Goal: Transaction & Acquisition: Book appointment/travel/reservation

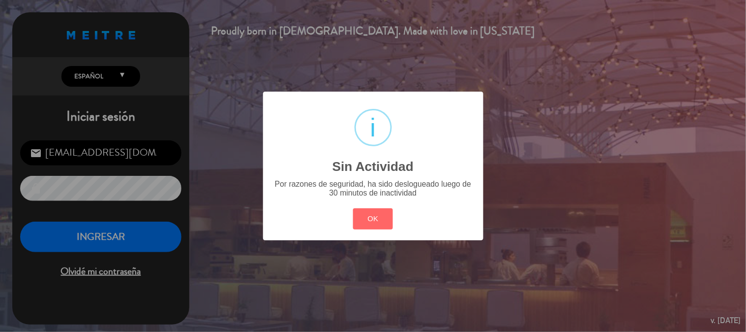
click at [381, 219] on button "OK" at bounding box center [373, 218] width 40 height 21
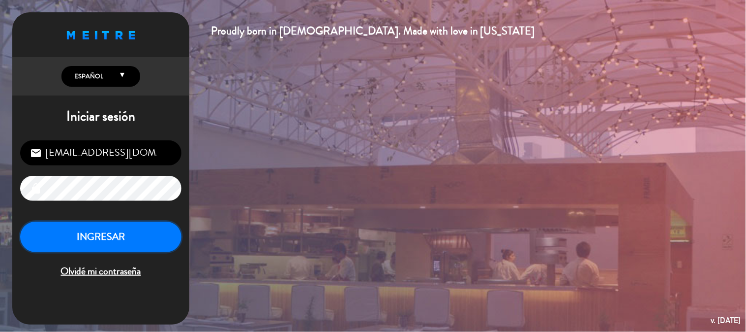
click at [66, 232] on button "INGRESAR" at bounding box center [100, 236] width 161 height 31
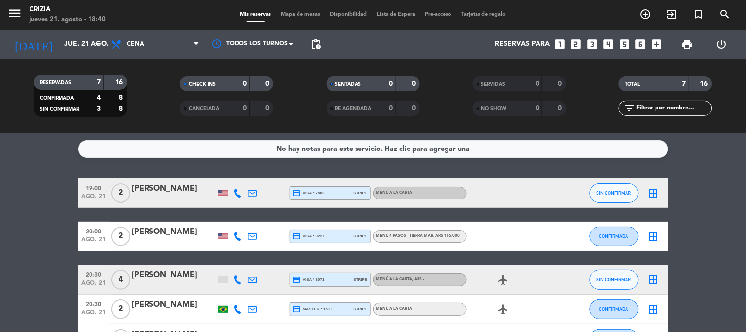
click at [736, 197] on bookings-row "19:00 ago. 21 2 [PERSON_NAME] credit_card visa * 7502 stripe MENÚ A LA CARTA SI…" at bounding box center [373, 309] width 746 height 262
click at [700, 171] on div "No hay notas para este servicio. Haz clic para agregar una 19:00 ago. 21 2 [PER…" at bounding box center [373, 232] width 746 height 199
click at [57, 197] on bookings-row "19:00 ago. 21 2 [PERSON_NAME] credit_card visa * 7502 stripe MENÚ A LA CARTA SI…" at bounding box center [373, 309] width 746 height 262
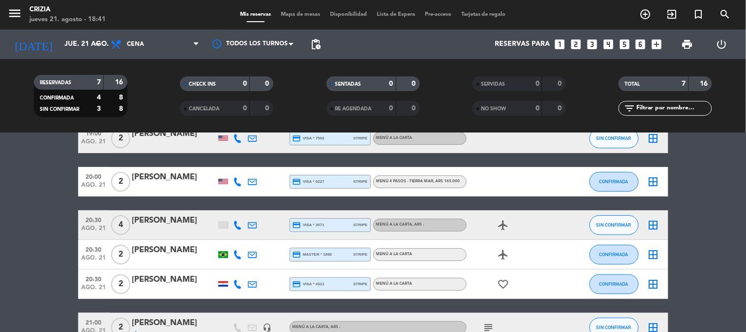
scroll to position [109, 0]
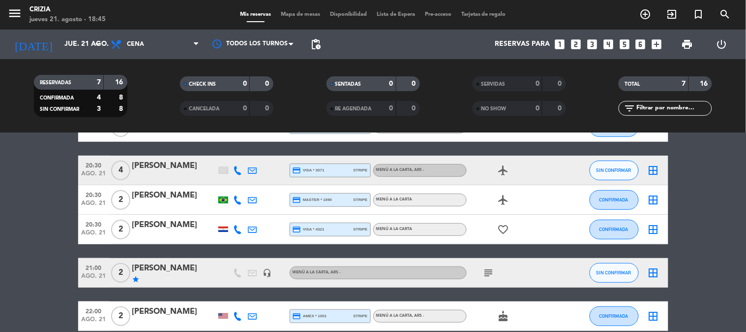
click at [702, 256] on bookings-row "19:00 ago. 21 2 [PERSON_NAME] credit_card visa * 7502 stripe MENÚ A LA CARTA SI…" at bounding box center [373, 200] width 746 height 262
click at [643, 16] on icon "add_circle_outline" at bounding box center [646, 14] width 12 height 12
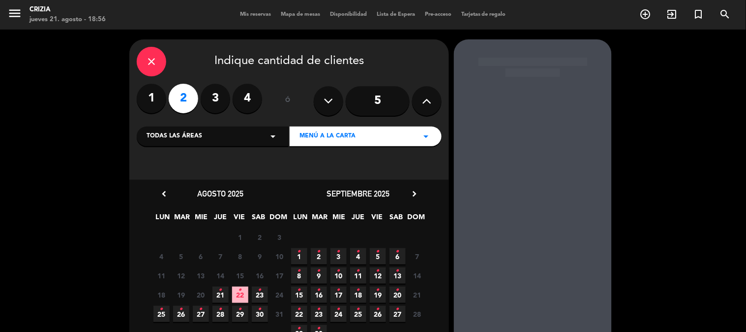
click at [178, 104] on label "2" at bounding box center [184, 99] width 30 height 30
click at [244, 292] on span "22 •" at bounding box center [240, 294] width 16 height 16
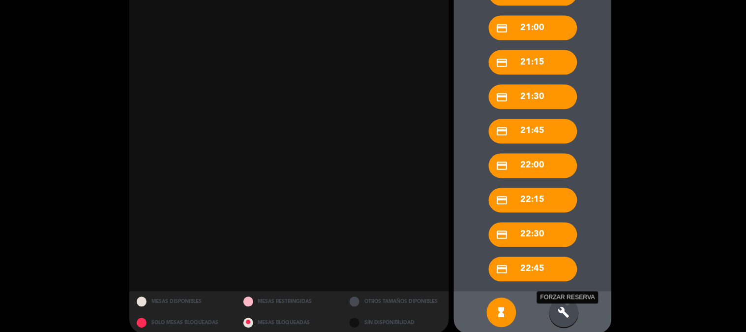
scroll to position [374, 0]
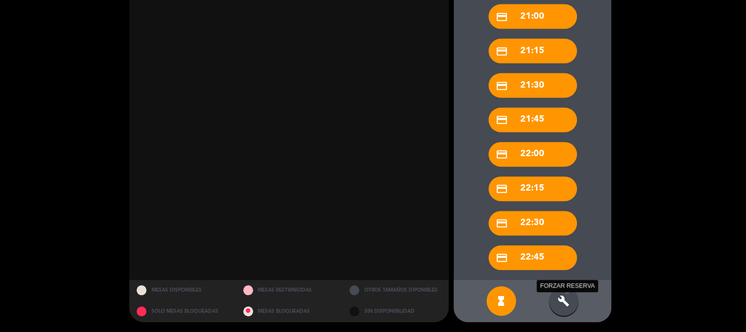
click at [562, 299] on icon "build" at bounding box center [564, 301] width 12 height 12
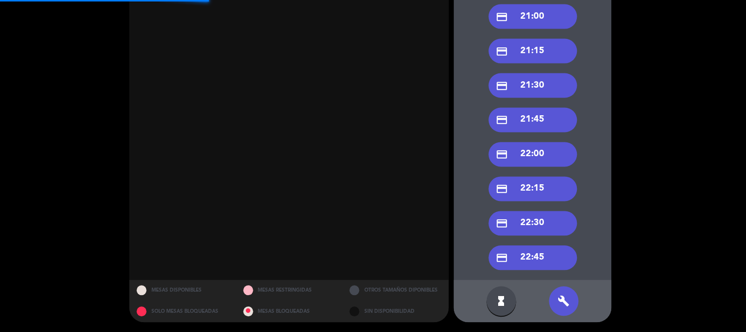
click at [533, 158] on div "credit_card 22:00" at bounding box center [533, 154] width 89 height 25
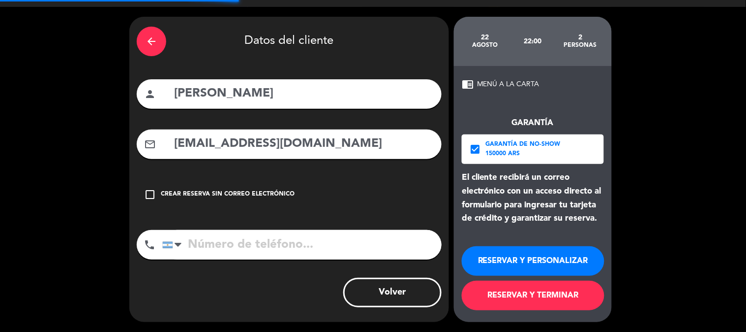
scroll to position [22, 0]
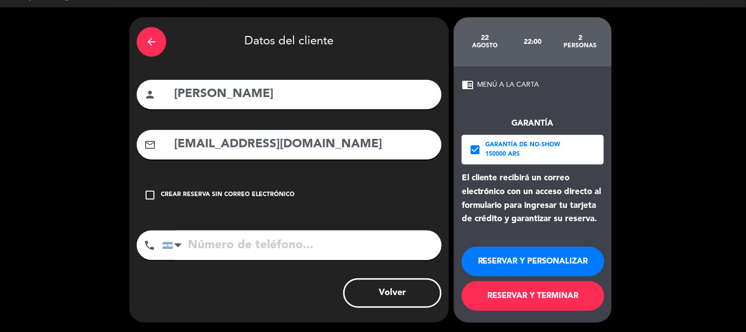
click at [229, 101] on input "[PERSON_NAME]" at bounding box center [303, 94] width 261 height 20
paste input "[PERSON_NAME]"
type input "[PERSON_NAME]"
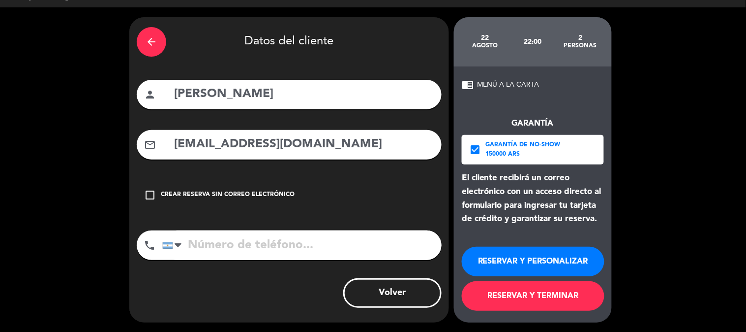
click at [256, 150] on input "[EMAIL_ADDRESS][DOMAIN_NAME]" at bounding box center [303, 144] width 261 height 20
paste input "jphermann"
type input "[EMAIL_ADDRESS][DOMAIN_NAME]"
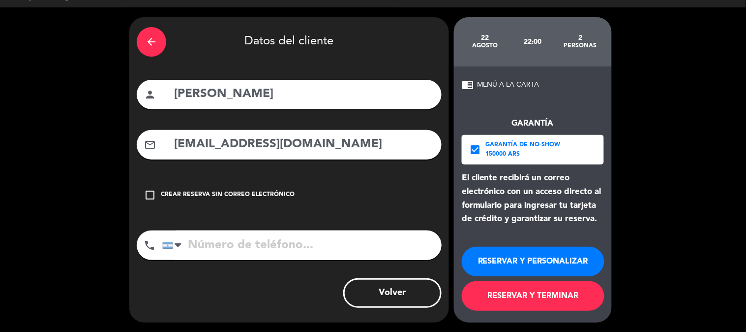
click at [217, 245] on input "tel" at bounding box center [301, 245] width 279 height 30
click at [303, 249] on input "tel" at bounding box center [301, 245] width 279 height 30
paste input "[PHONE_NUMBER]"
click at [270, 243] on input "[PHONE_NUMBER]" at bounding box center [301, 245] width 279 height 30
type input "[PHONE_NUMBER]"
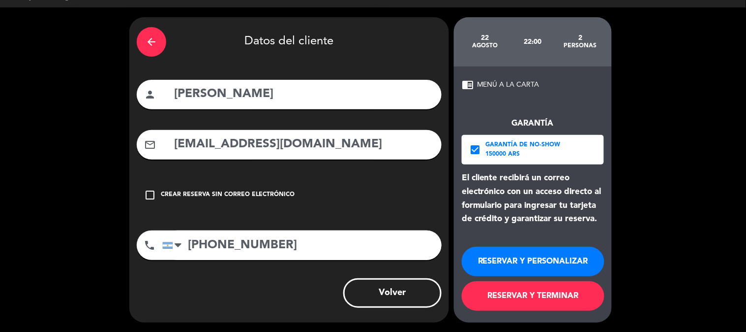
click at [533, 303] on button "RESERVAR Y TERMINAR" at bounding box center [533, 296] width 143 height 30
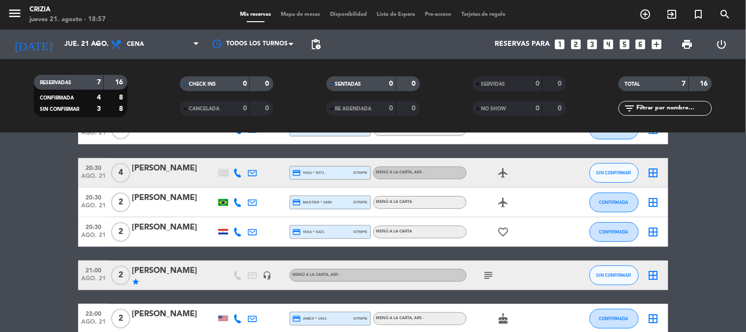
scroll to position [157, 0]
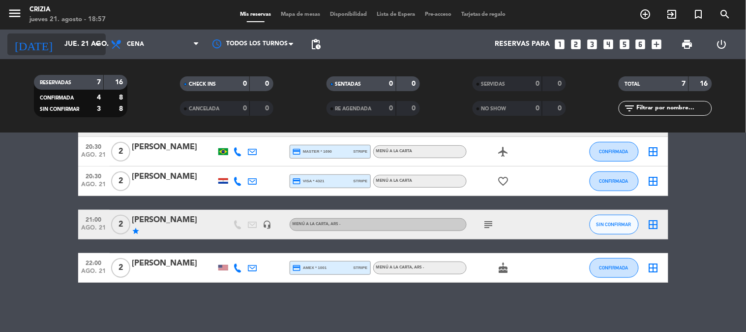
click at [60, 35] on input "jue. 21 ago." at bounding box center [106, 44] width 93 height 18
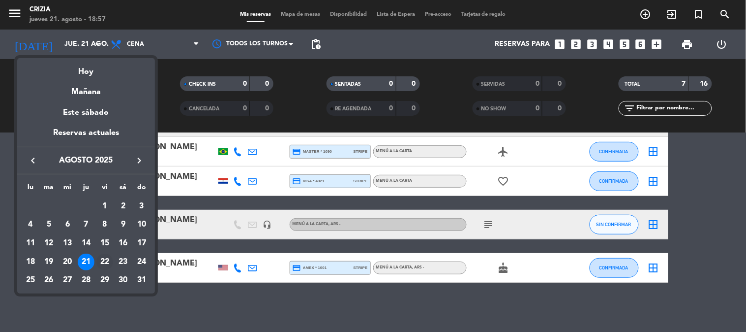
click at [106, 257] on div "22" at bounding box center [104, 261] width 17 height 17
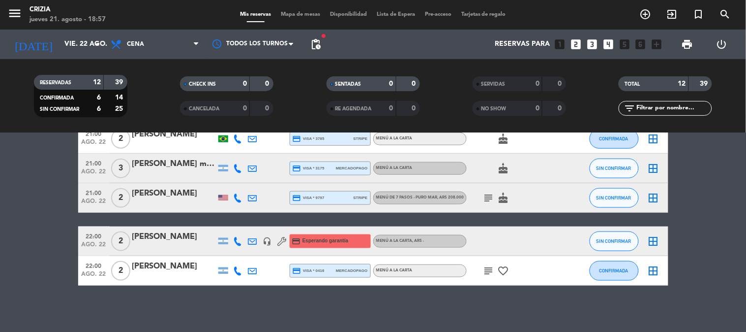
scroll to position [305, 0]
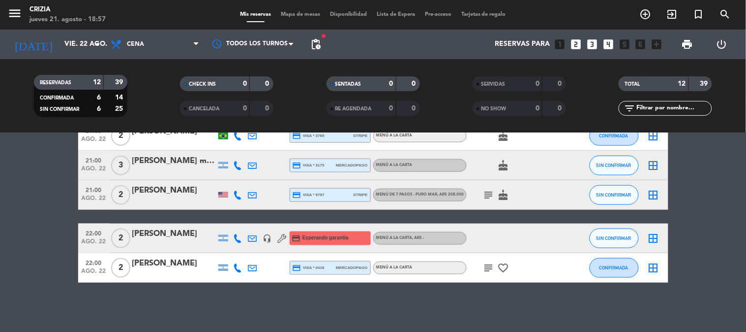
click at [487, 191] on icon "subject" at bounding box center [489, 195] width 12 height 12
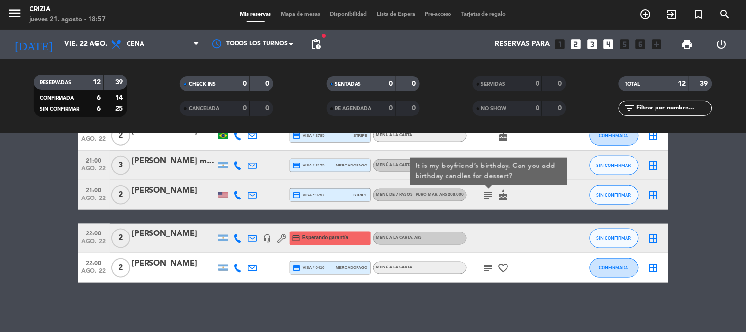
click at [701, 218] on bookings-row "19:30 ago. 22 2 [PERSON_NAME] credit_card visa * 1407 stripe MENÚ DE 7 PASOS - …" at bounding box center [373, 77] width 746 height 409
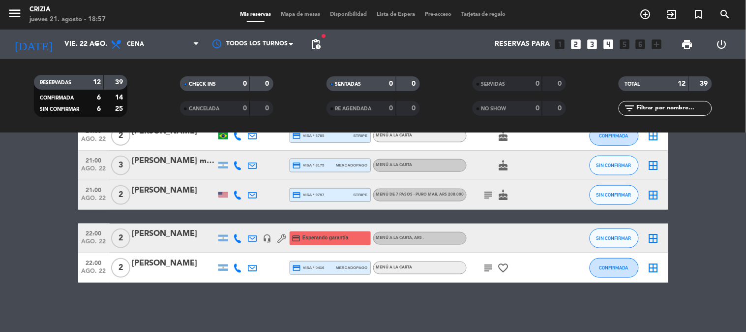
click at [485, 267] on icon "subject" at bounding box center [489, 268] width 12 height 12
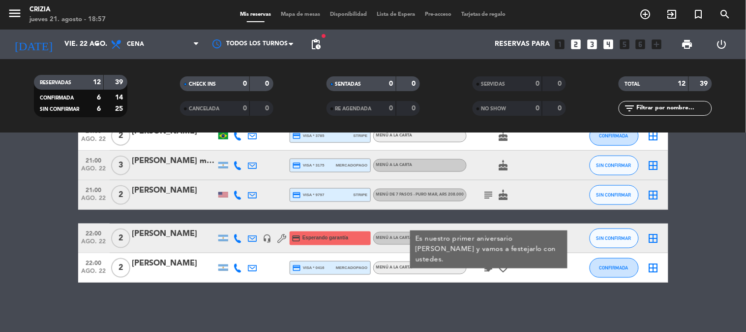
click at [704, 229] on bookings-row "19:30 ago. 22 2 [PERSON_NAME] credit_card visa * 1407 stripe MENÚ DE 7 PASOS - …" at bounding box center [373, 77] width 746 height 409
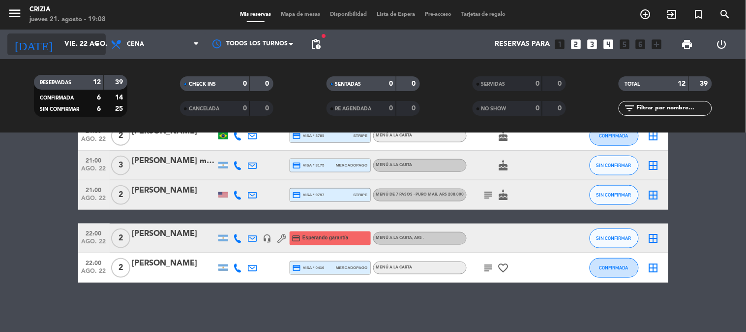
click at [65, 40] on input "vie. 22 ago." at bounding box center [106, 44] width 93 height 18
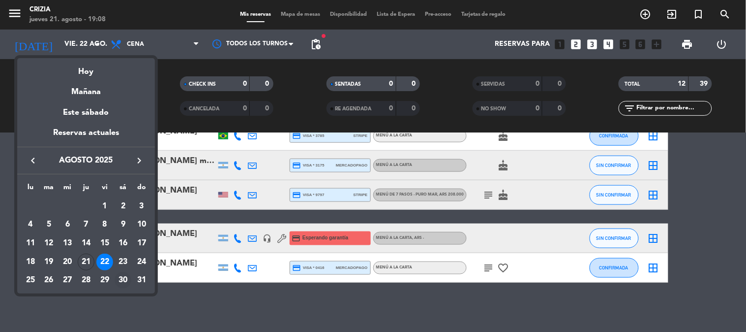
click at [125, 277] on div "30" at bounding box center [123, 280] width 17 height 17
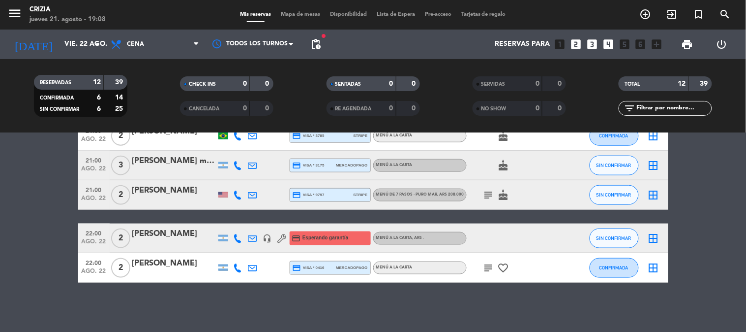
type input "sáb. 30 ago."
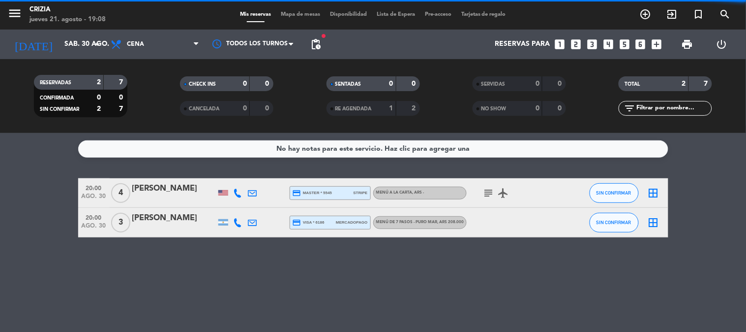
scroll to position [0, 0]
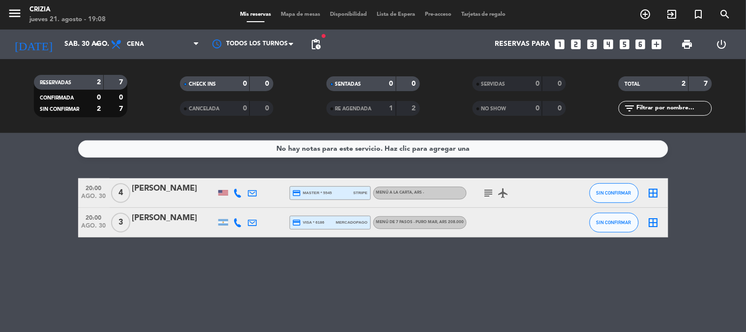
click at [219, 265] on div "No hay notas para este servicio. Haz clic para agregar una 20:00 ago. 30 4 [PER…" at bounding box center [373, 232] width 746 height 199
click at [27, 238] on div "No hay notas para este servicio. Haz clic para agregar una 20:00 ago. 30 4 [PER…" at bounding box center [373, 232] width 746 height 199
click at [645, 16] on icon "add_circle_outline" at bounding box center [646, 14] width 12 height 12
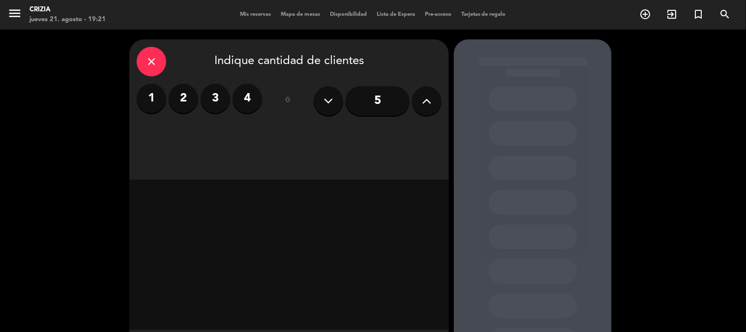
click at [431, 100] on icon at bounding box center [427, 100] width 9 height 15
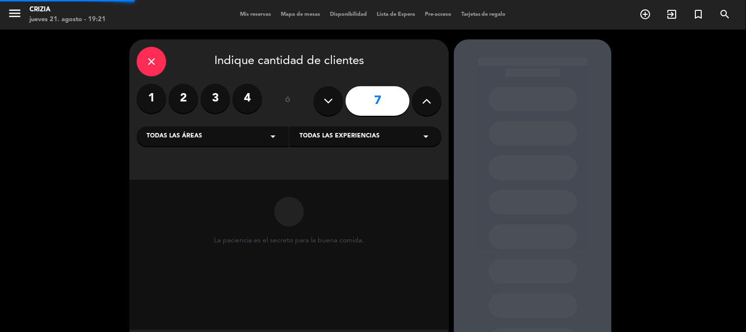
click at [431, 100] on icon at bounding box center [427, 100] width 9 height 15
type input "10"
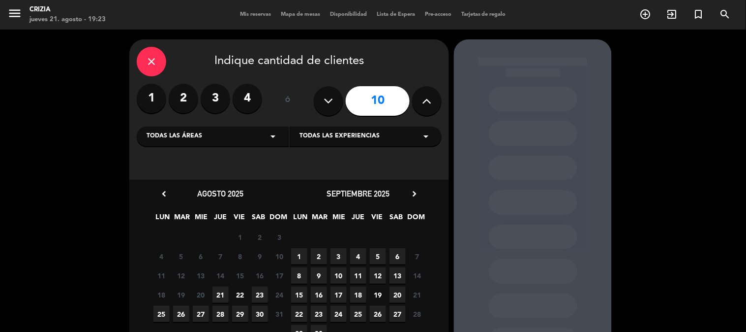
click at [148, 57] on icon "close" at bounding box center [152, 62] width 12 height 12
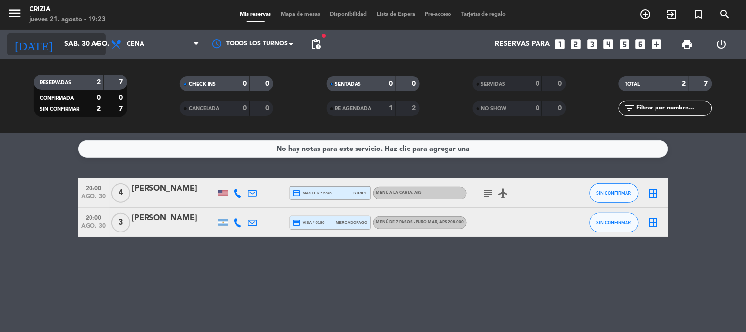
click at [60, 43] on input "sáb. 30 ago." at bounding box center [106, 44] width 93 height 18
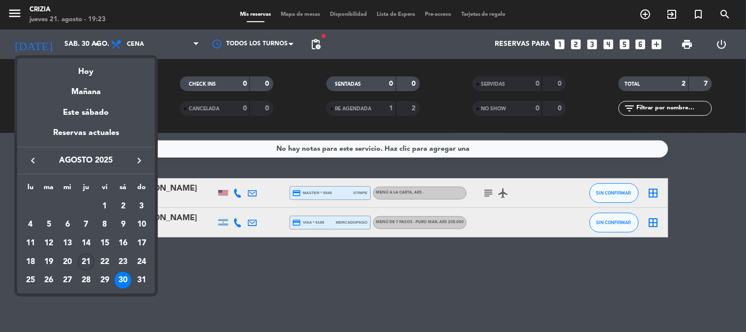
click at [86, 259] on div "21" at bounding box center [86, 261] width 17 height 17
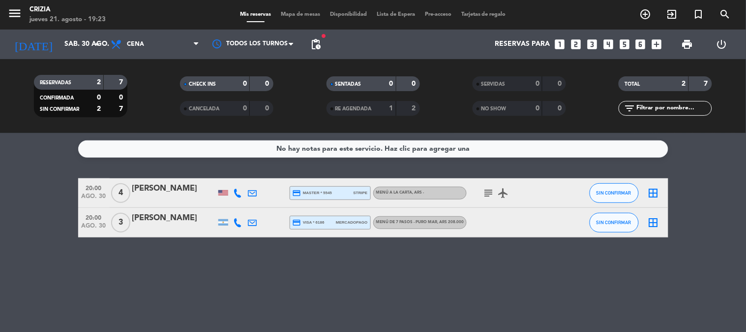
type input "jue. 21 ago."
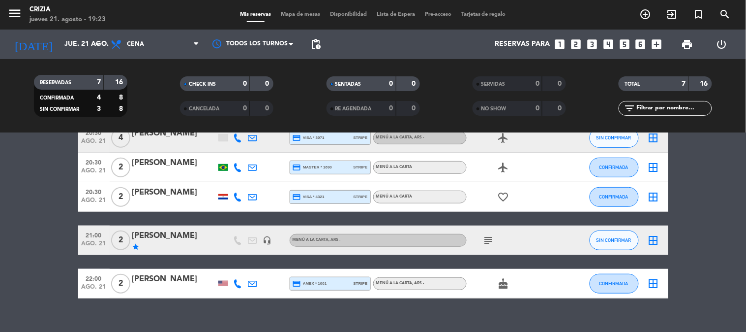
scroll to position [157, 0]
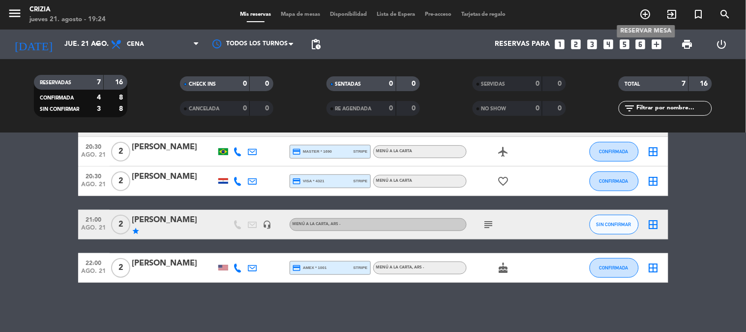
click at [648, 13] on icon "add_circle_outline" at bounding box center [646, 14] width 12 height 12
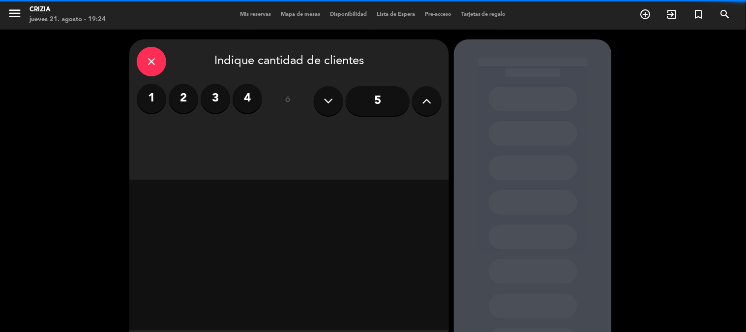
click at [248, 94] on label "4" at bounding box center [248, 99] width 30 height 30
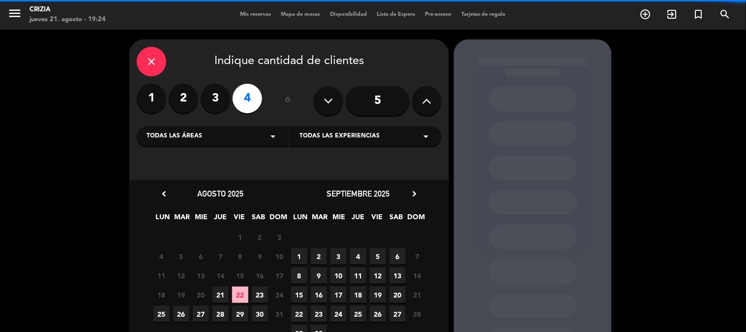
click at [371, 140] on span "Todas las experiencias" at bounding box center [340, 136] width 80 height 10
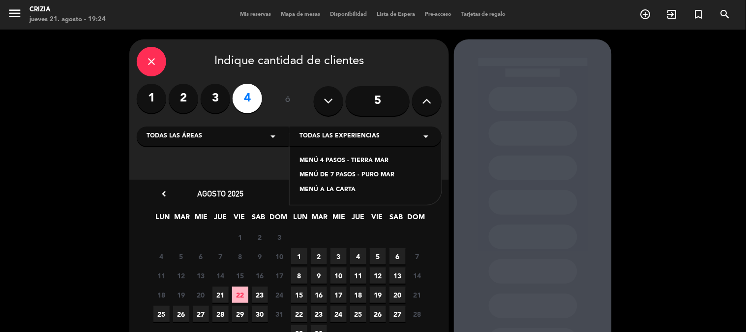
click at [353, 189] on div "MENÚ A LA CARTA" at bounding box center [366, 190] width 132 height 10
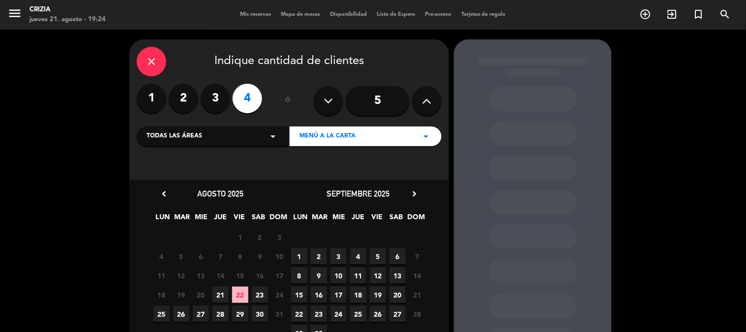
click at [253, 314] on span "30" at bounding box center [260, 313] width 16 height 16
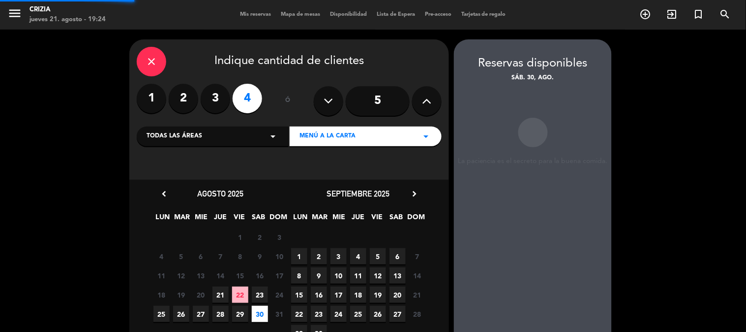
scroll to position [39, 0]
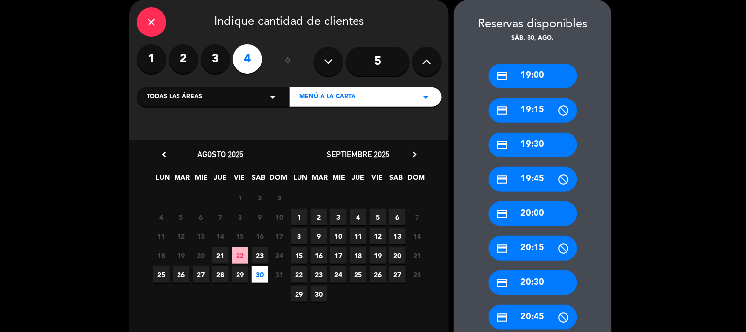
click at [529, 276] on div "credit_card 20:30" at bounding box center [533, 282] width 89 height 25
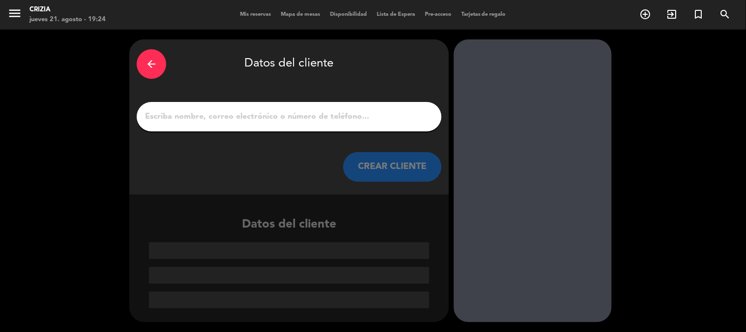
click at [281, 110] on input "1" at bounding box center [289, 117] width 290 height 14
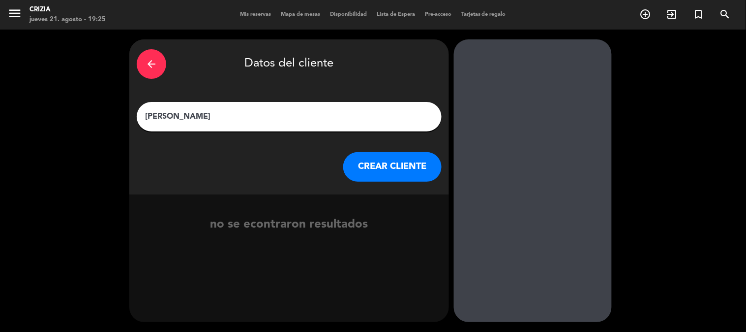
type input "[PERSON_NAME]"
click at [384, 171] on button "CREAR CLIENTE" at bounding box center [392, 167] width 98 height 30
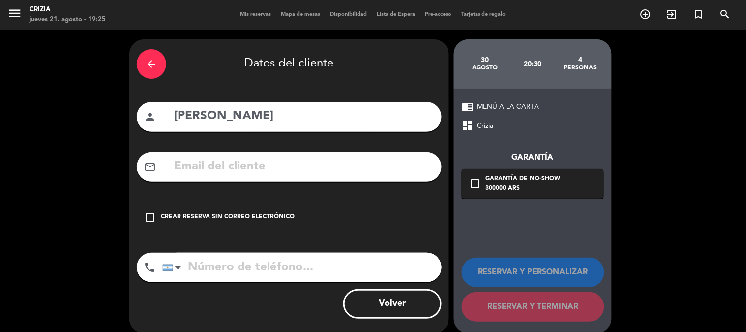
click at [474, 183] on icon "check_box_outline_blank" at bounding box center [475, 184] width 12 height 12
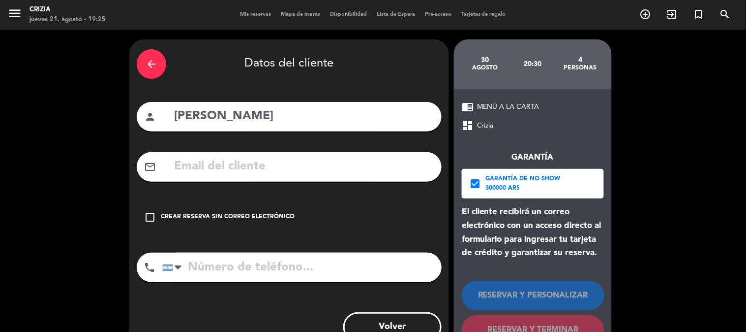
click at [289, 166] on input "text" at bounding box center [303, 166] width 261 height 20
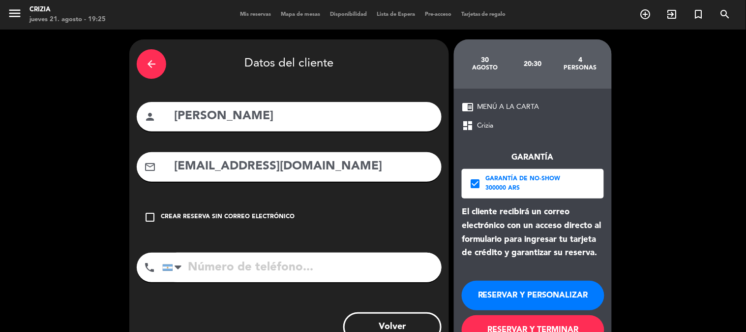
type input "[EMAIL_ADDRESS][DOMAIN_NAME]"
click at [242, 272] on input "tel" at bounding box center [301, 267] width 279 height 30
paste input "[PHONE_NUMBER]"
click at [269, 267] on input "[PHONE_NUMBER]" at bounding box center [301, 267] width 279 height 30
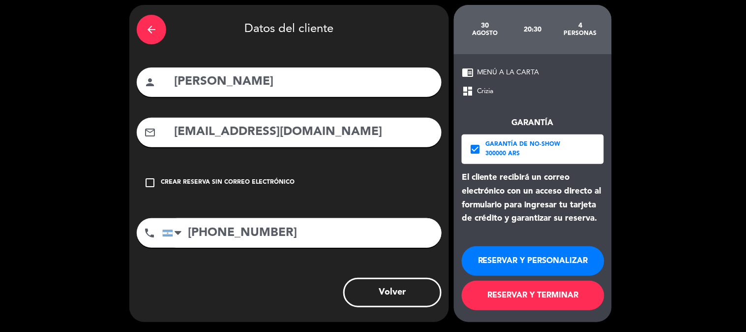
type input "[PHONE_NUMBER]"
click at [575, 292] on button "RESERVAR Y TERMINAR" at bounding box center [533, 295] width 143 height 30
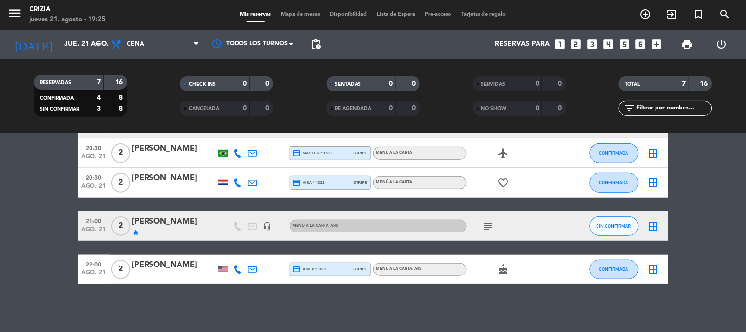
scroll to position [157, 0]
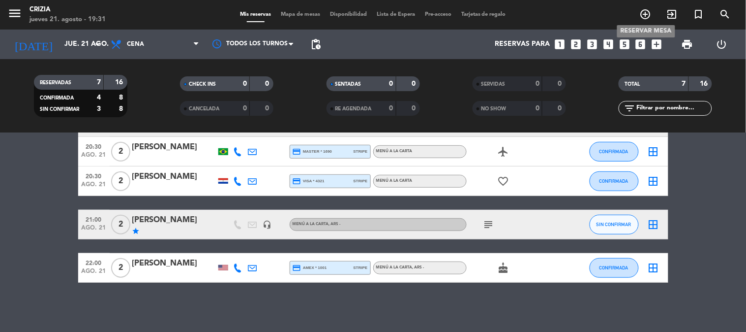
click at [650, 13] on icon "add_circle_outline" at bounding box center [646, 14] width 12 height 12
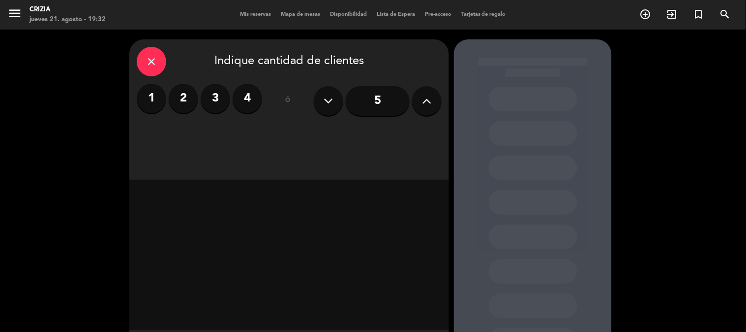
click at [418, 104] on button at bounding box center [427, 101] width 30 height 30
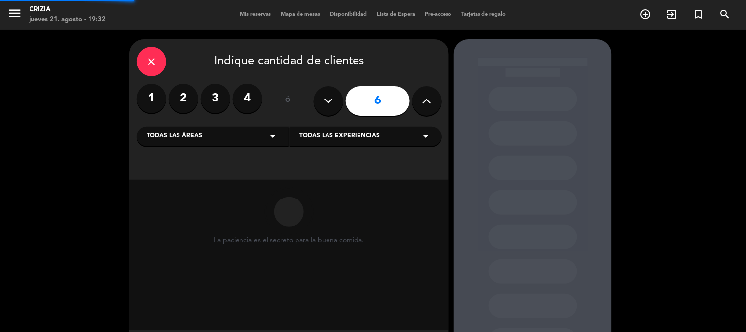
click at [418, 104] on button at bounding box center [427, 101] width 30 height 30
type input "10"
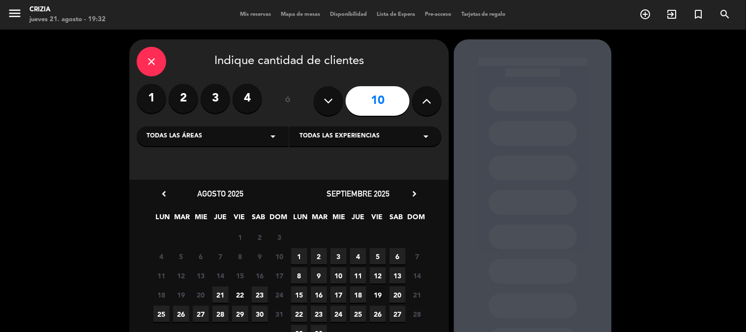
click at [386, 139] on div "Todas las experiencias arrow_drop_down" at bounding box center [366, 136] width 152 height 20
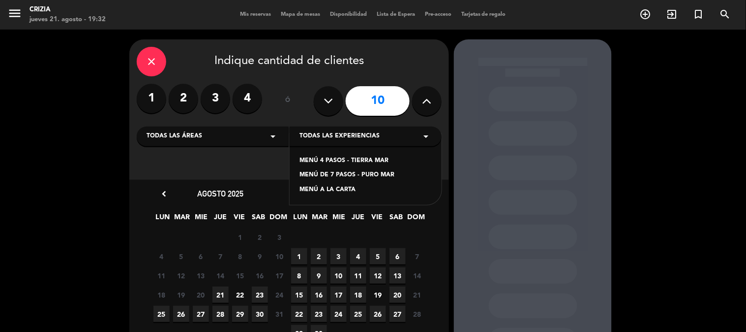
click at [352, 191] on div "MENÚ A LA CARTA" at bounding box center [366, 190] width 132 height 10
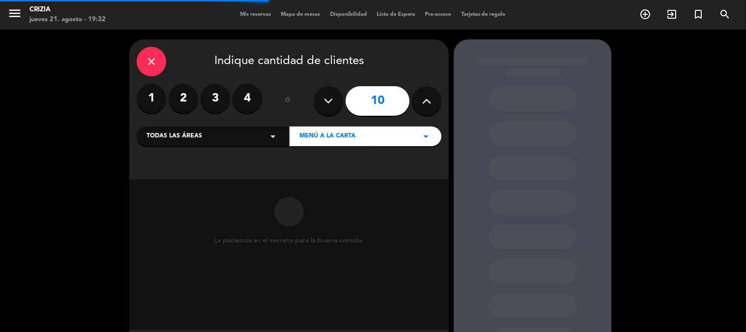
click at [393, 139] on div "MENÚ A LA CARTA arrow_drop_down" at bounding box center [366, 136] width 152 height 20
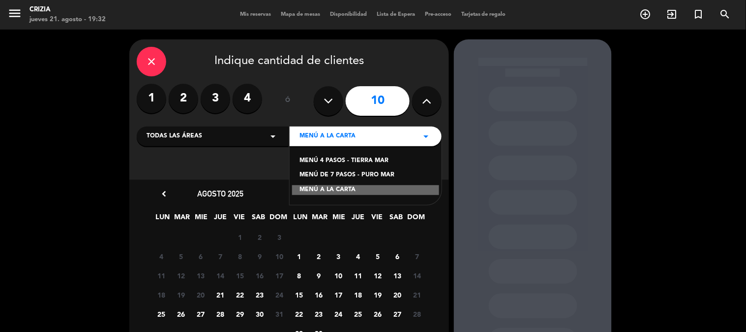
click at [371, 176] on div "MENÚ DE 7 PASOS - PURO MAR" at bounding box center [366, 175] width 132 height 10
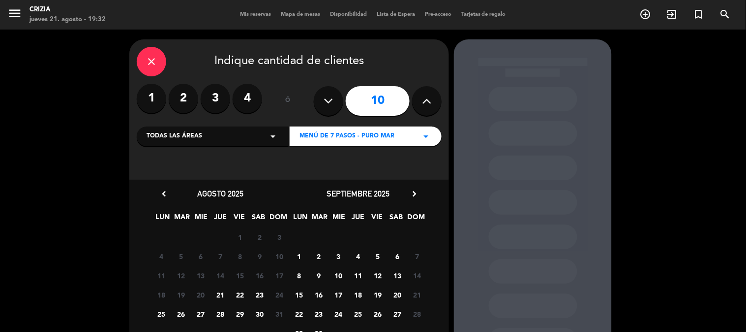
click at [257, 313] on span "30" at bounding box center [260, 313] width 16 height 16
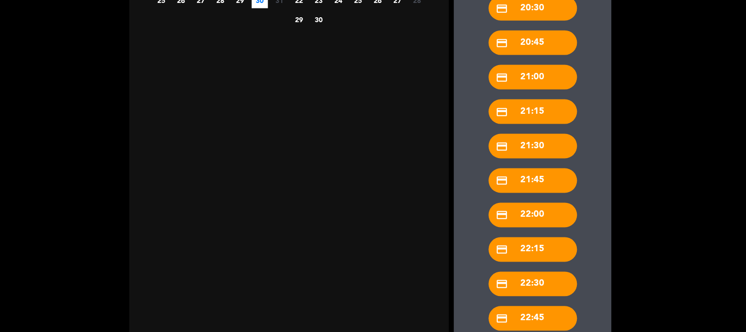
scroll to position [374, 0]
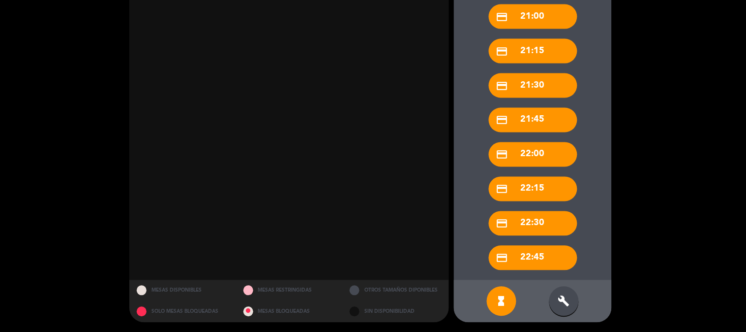
click at [571, 296] on div "build" at bounding box center [564, 301] width 30 height 30
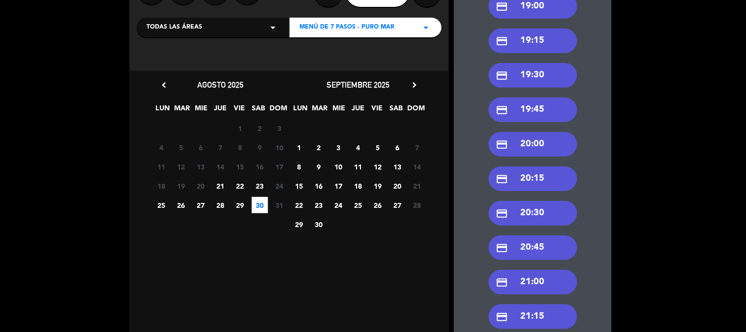
scroll to position [109, 0]
click at [553, 214] on div "credit_card 20:30" at bounding box center [533, 212] width 89 height 25
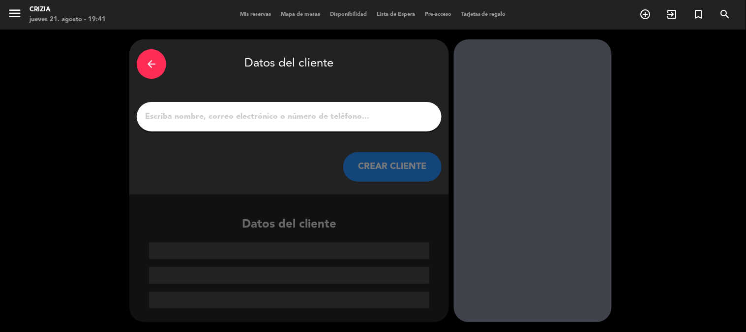
click at [256, 118] on input "1" at bounding box center [289, 117] width 290 height 14
click at [222, 108] on div at bounding box center [289, 117] width 305 height 30
click at [224, 121] on input "1" at bounding box center [289, 117] width 290 height 14
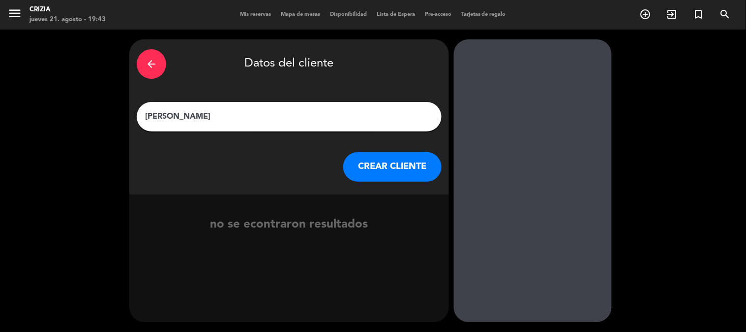
type input "[PERSON_NAME]"
click at [392, 173] on button "CREAR CLIENTE" at bounding box center [392, 167] width 98 height 30
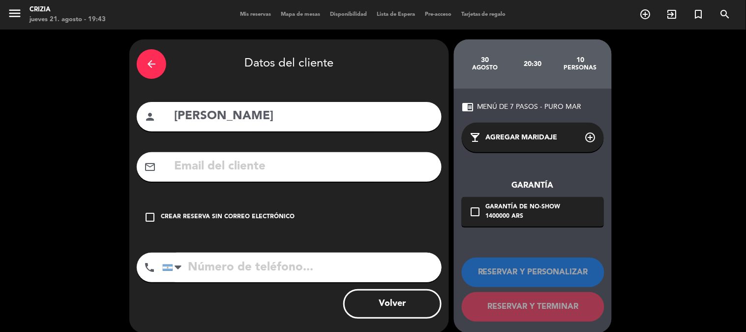
click at [294, 176] on div "mail_outline" at bounding box center [289, 167] width 305 height 30
click at [296, 175] on input "text" at bounding box center [303, 166] width 261 height 20
paste input "[EMAIL_ADDRESS][DOMAIN_NAME]"
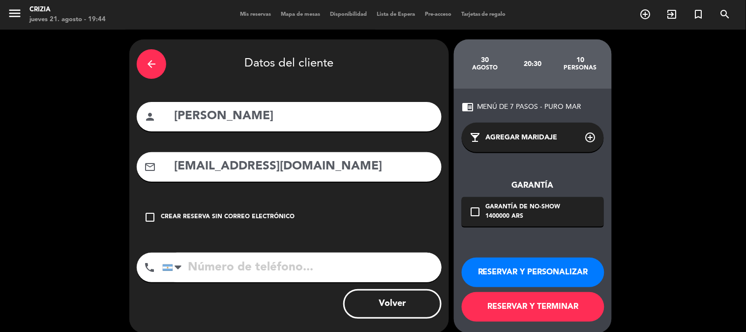
type input "[EMAIL_ADDRESS][DOMAIN_NAME]"
click at [479, 212] on icon "check_box_outline_blank" at bounding box center [475, 212] width 12 height 12
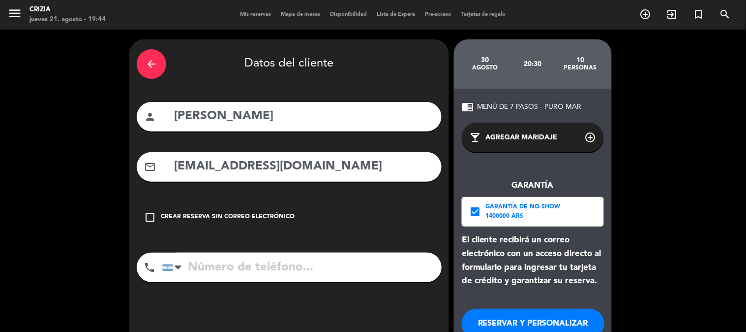
click at [296, 263] on input "tel" at bounding box center [301, 267] width 279 height 30
paste input "[PHONE_NUMBER]"
drag, startPoint x: 272, startPoint y: 266, endPoint x: 286, endPoint y: 277, distance: 18.1
click at [272, 266] on input "[PHONE_NUMBER]" at bounding box center [301, 267] width 279 height 30
type input "[PHONE_NUMBER]"
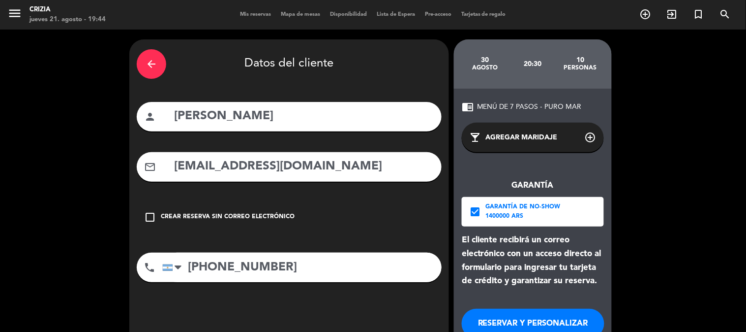
scroll to position [55, 0]
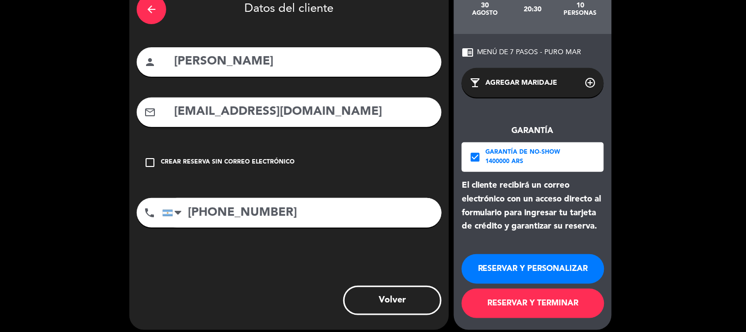
click at [560, 306] on button "RESERVAR Y TERMINAR" at bounding box center [533, 303] width 143 height 30
